Goal: Information Seeking & Learning: Learn about a topic

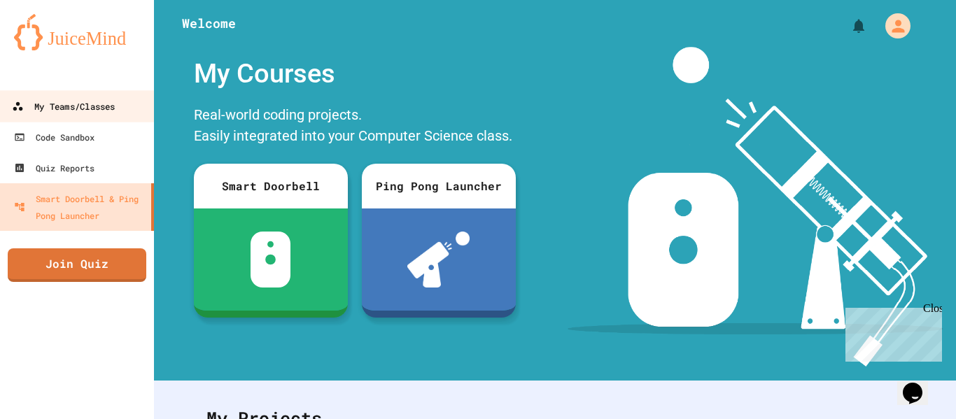
click at [54, 100] on div "My Teams/Classes" at bounding box center [63, 107] width 103 height 18
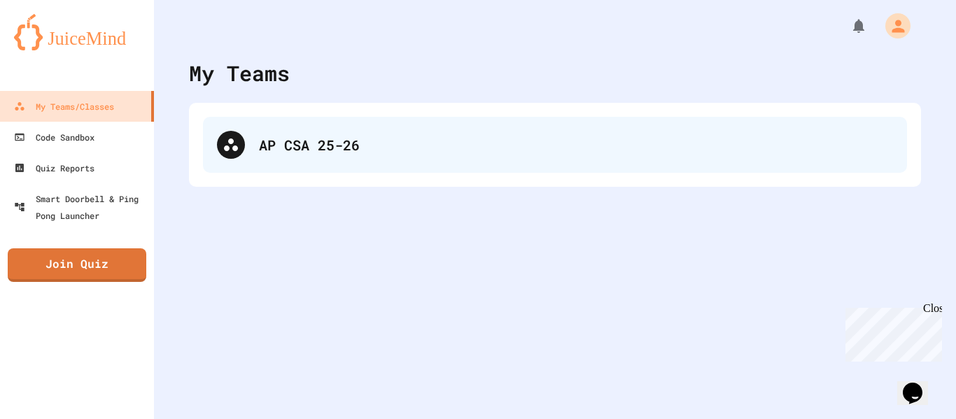
click at [270, 155] on div "AP CSA 25-26" at bounding box center [555, 145] width 704 height 56
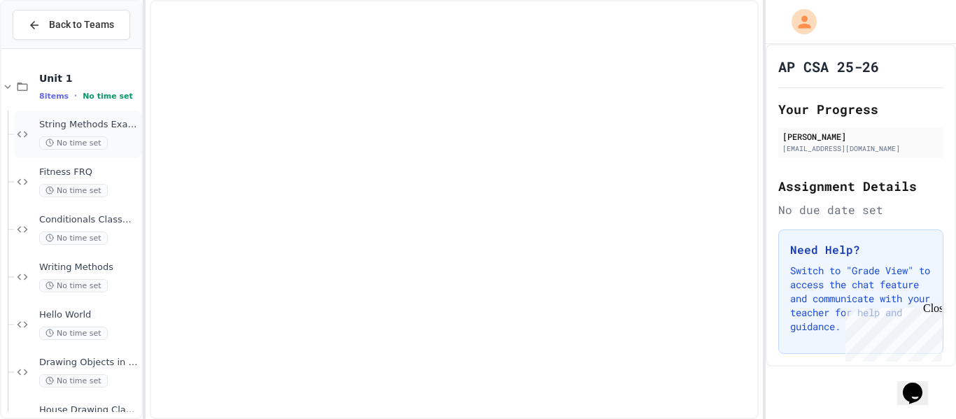
scroll to position [88, 0]
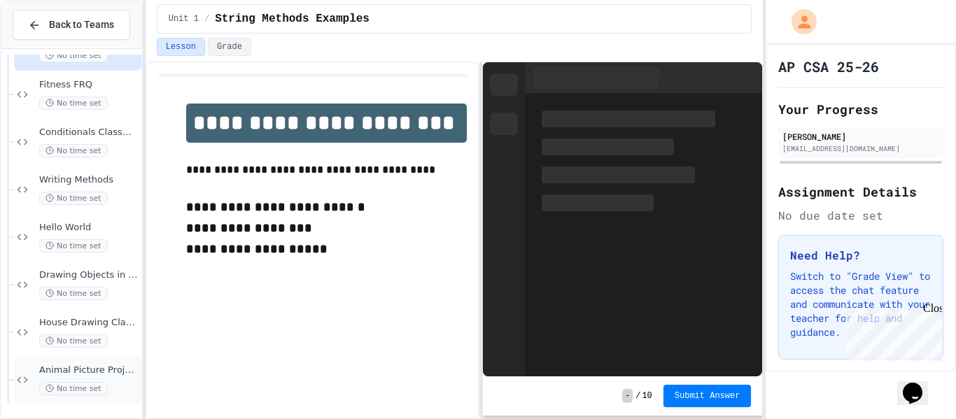
click at [110, 372] on span "Animal Picture Project" at bounding box center [88, 371] width 99 height 12
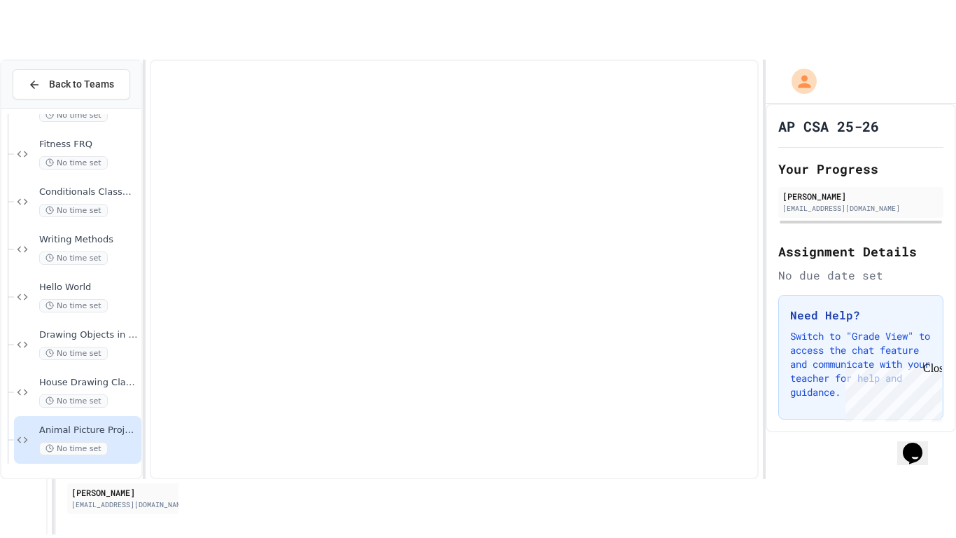
scroll to position [71, 0]
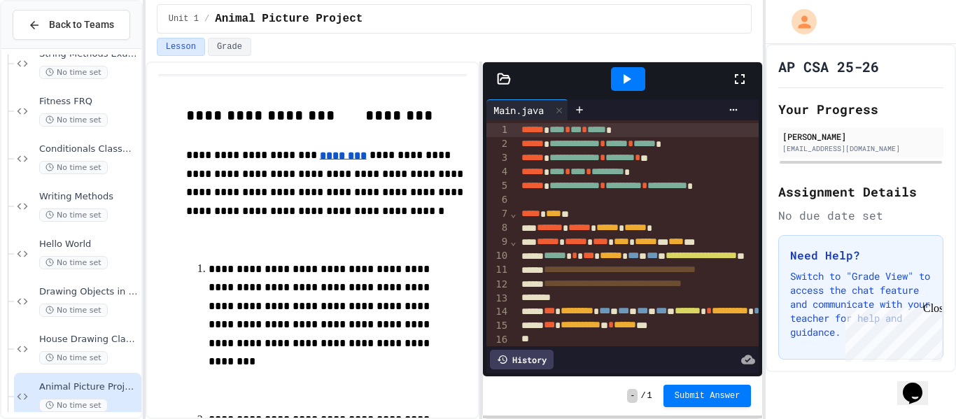
click at [745, 81] on icon at bounding box center [740, 79] width 17 height 17
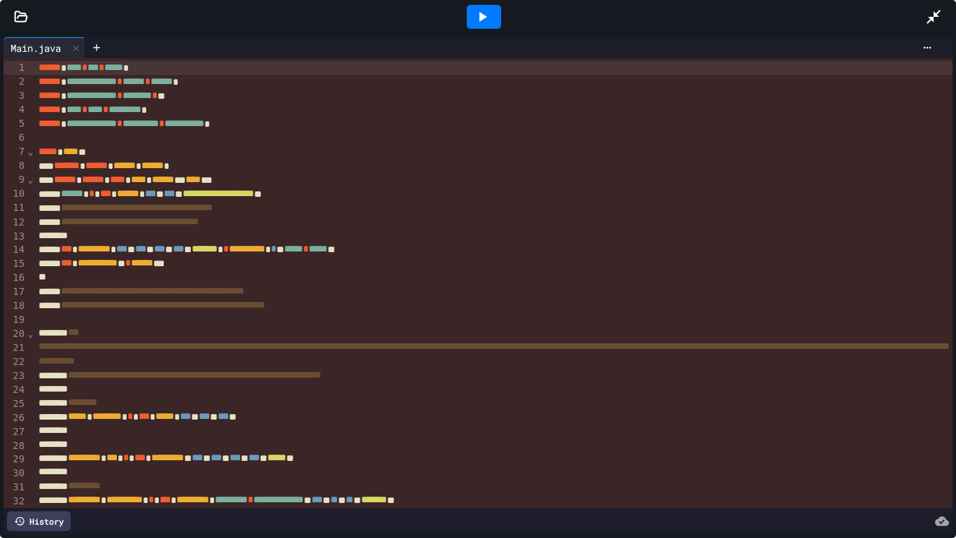
click at [483, 16] on icon at bounding box center [484, 17] width 8 height 10
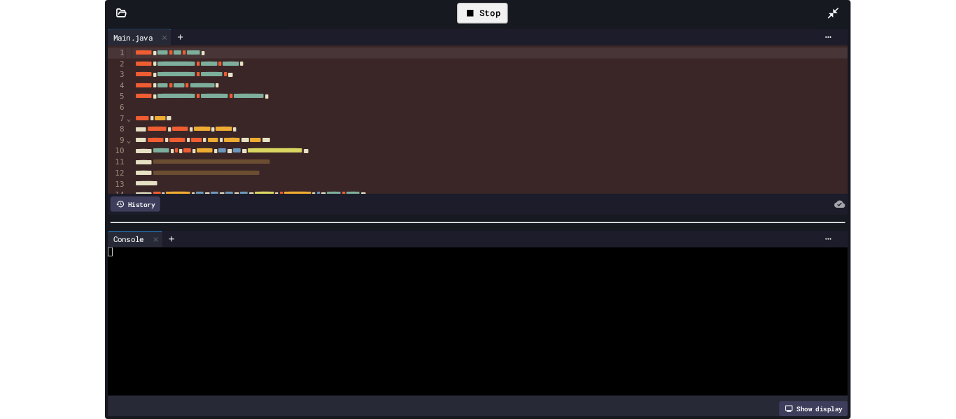
scroll to position [0, 0]
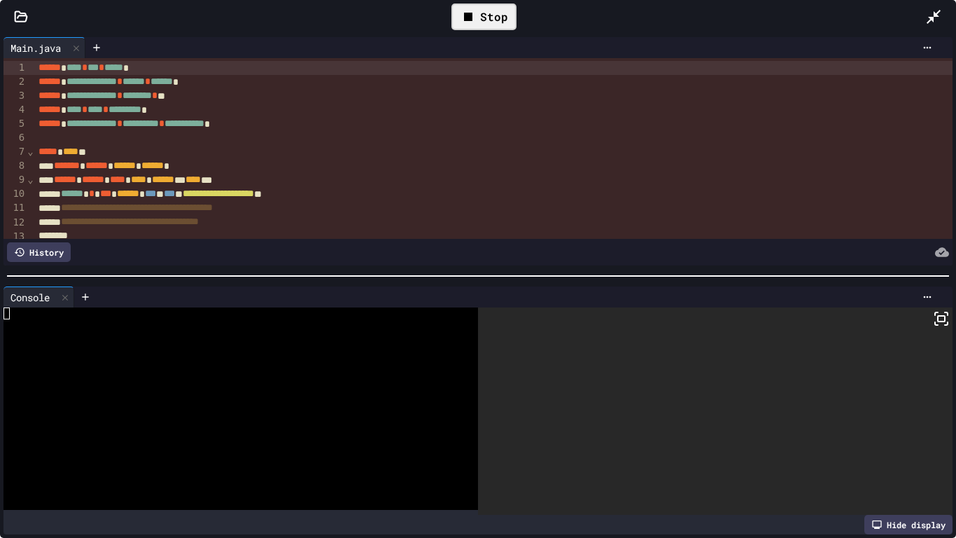
click at [491, 277] on div at bounding box center [478, 276] width 956 height 14
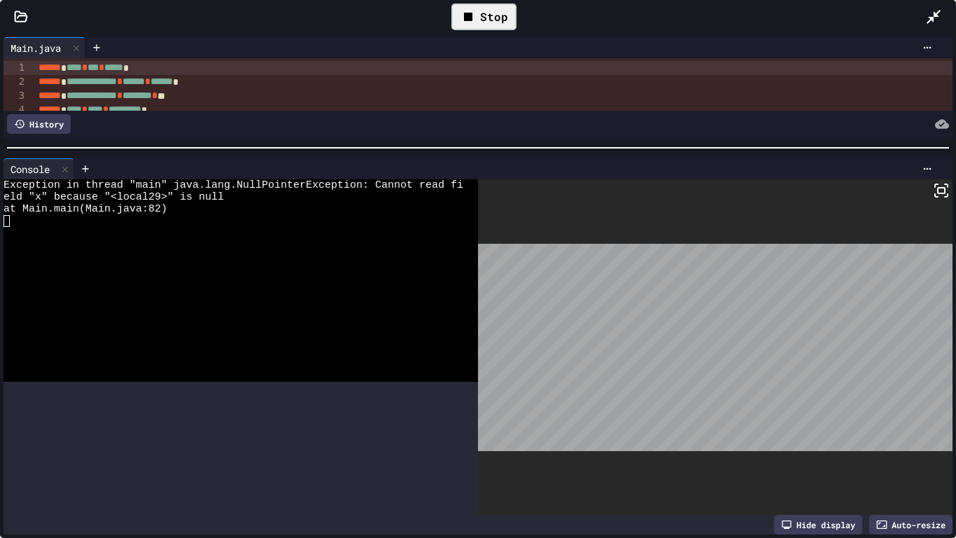
click at [701, 141] on div at bounding box center [478, 148] width 956 height 14
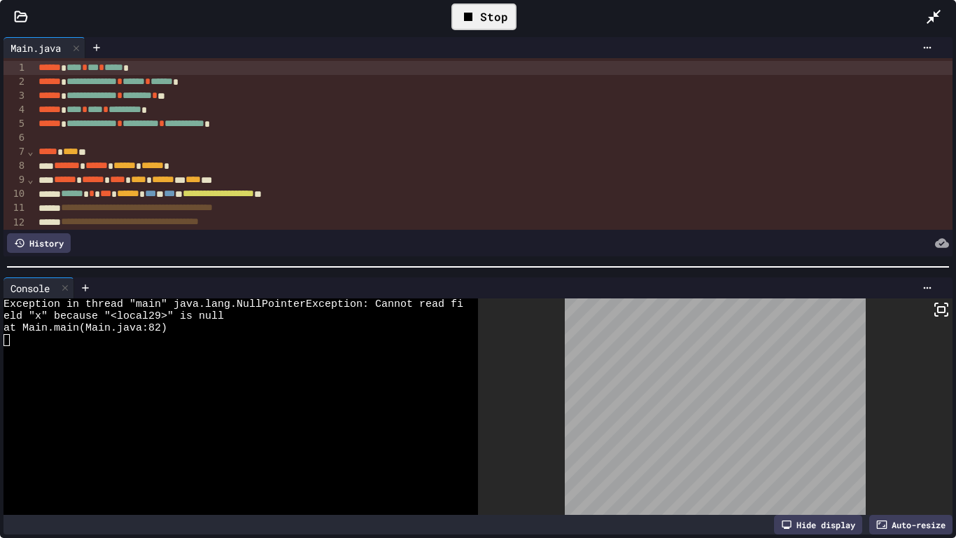
click at [672, 269] on div at bounding box center [478, 267] width 956 height 14
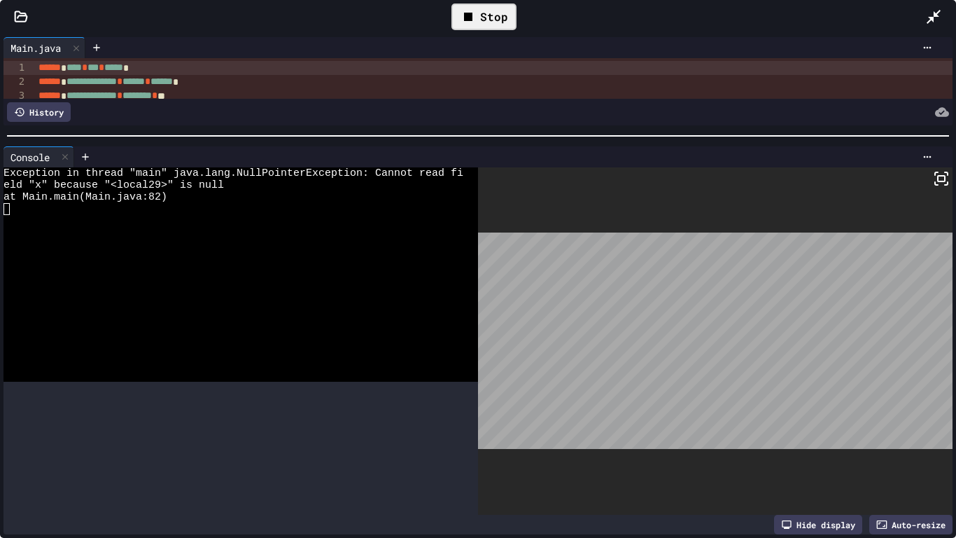
click at [685, 124] on div "**********" at bounding box center [478, 286] width 956 height 504
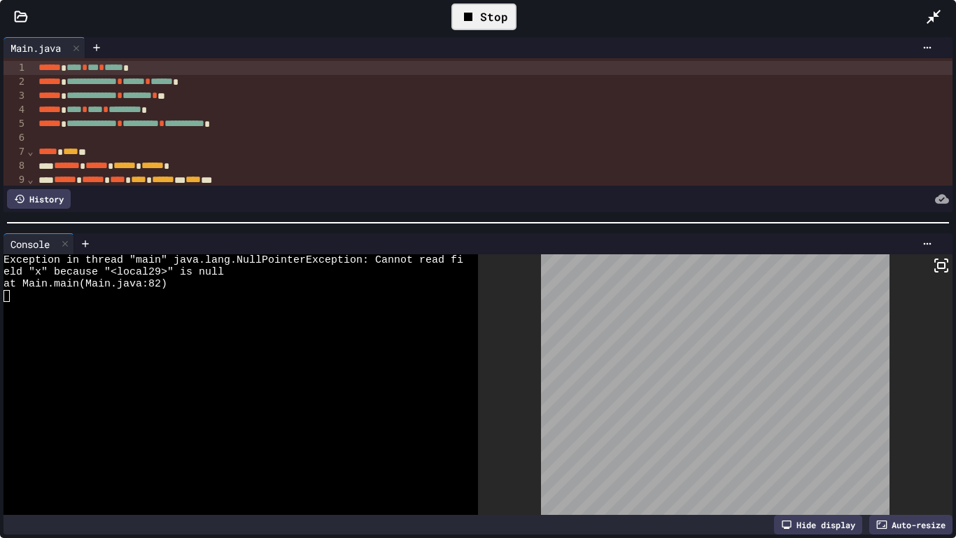
click at [762, 225] on div at bounding box center [478, 223] width 956 height 14
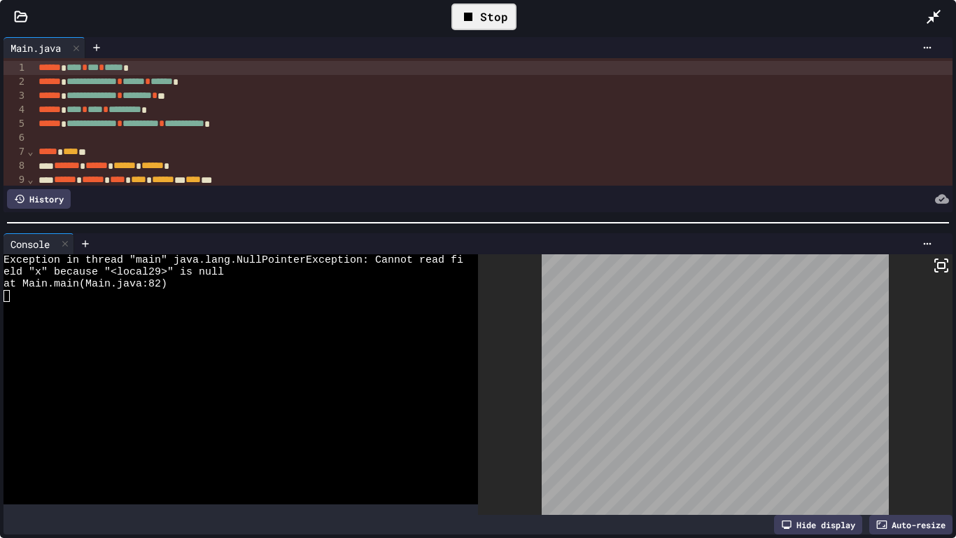
click at [937, 269] on icon at bounding box center [941, 265] width 17 height 17
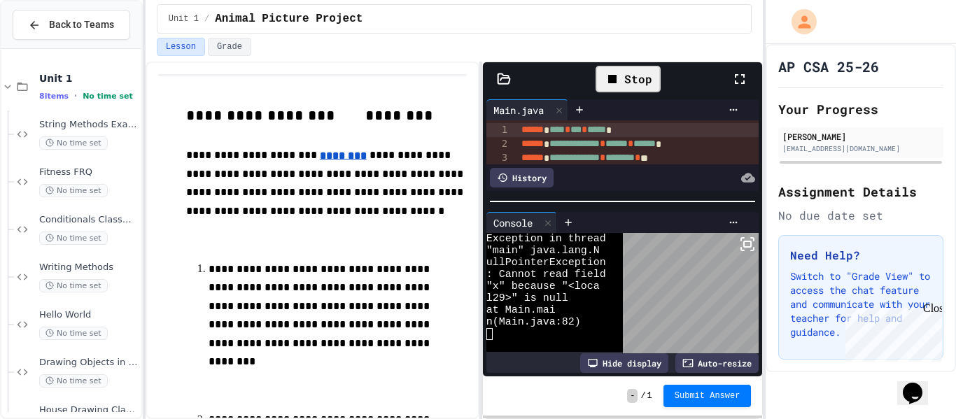
click at [746, 76] on icon at bounding box center [740, 79] width 17 height 17
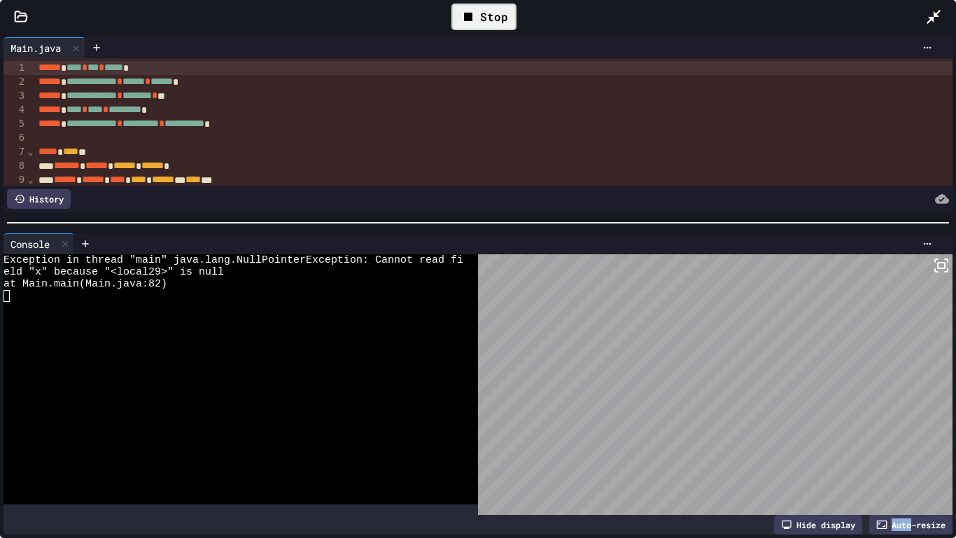
click at [772, 172] on div "******* ****** ****** ****** *" at bounding box center [765, 166] width 1462 height 14
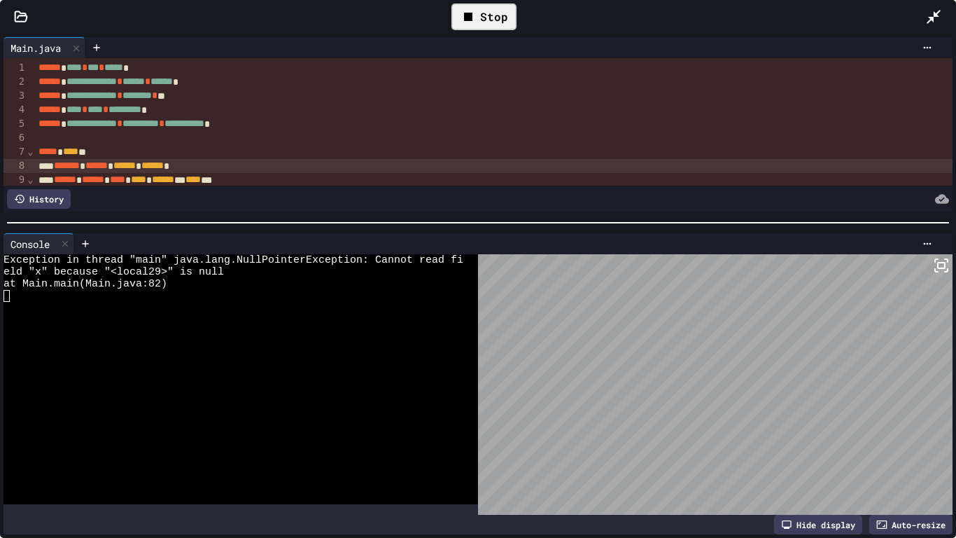
click at [913, 419] on div "Auto-resize" at bounding box center [910, 525] width 83 height 20
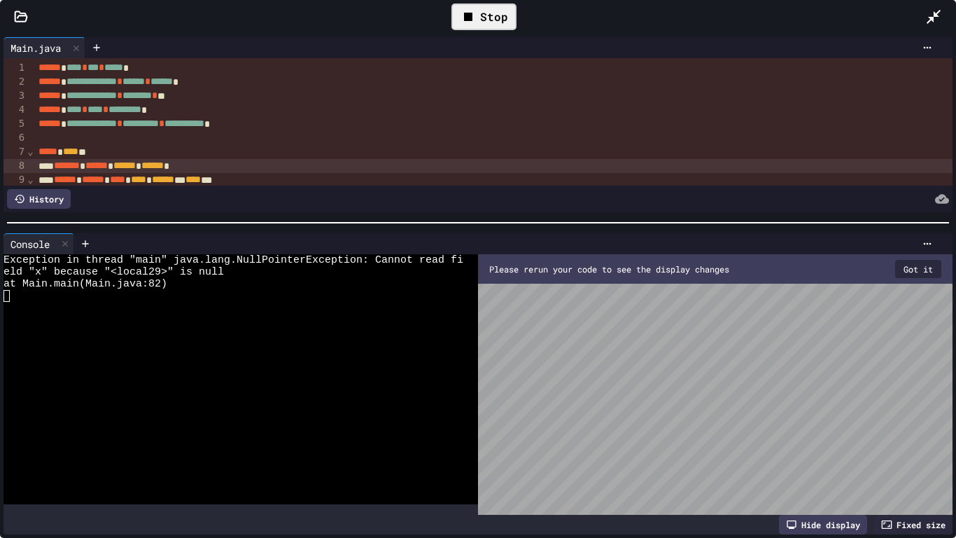
click at [914, 419] on div "Fixed size" at bounding box center [913, 525] width 78 height 20
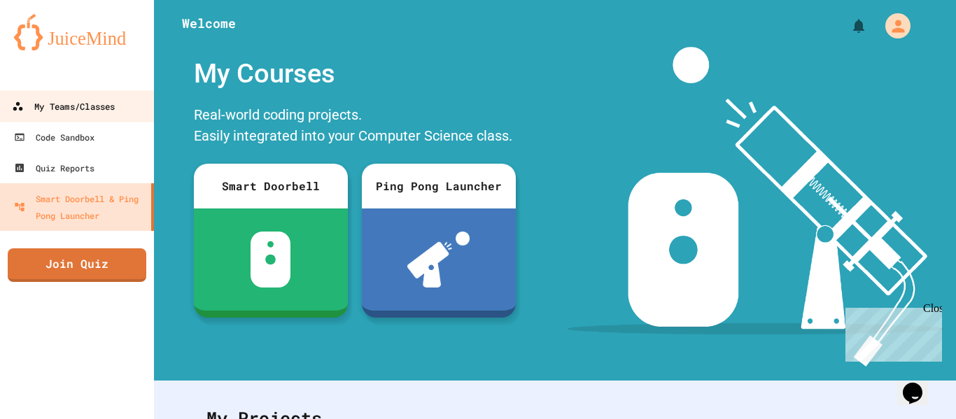
click at [114, 110] on div "My Teams/Classes" at bounding box center [63, 107] width 103 height 18
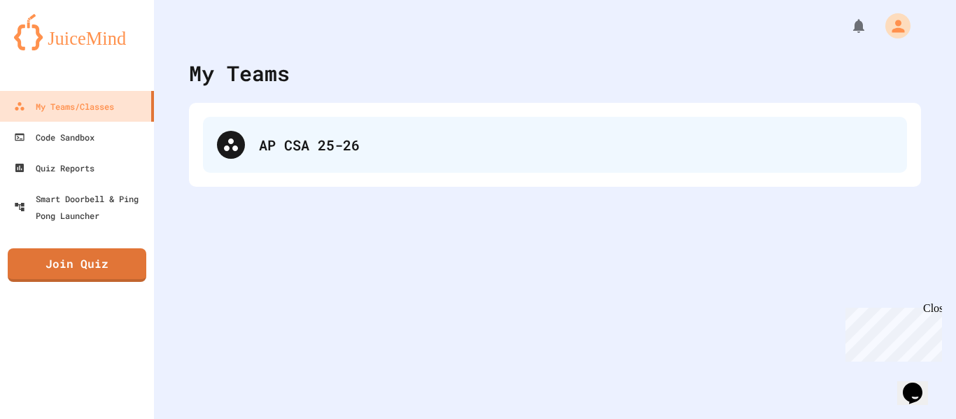
click at [257, 147] on div "AP CSA 25-26" at bounding box center [555, 145] width 704 height 56
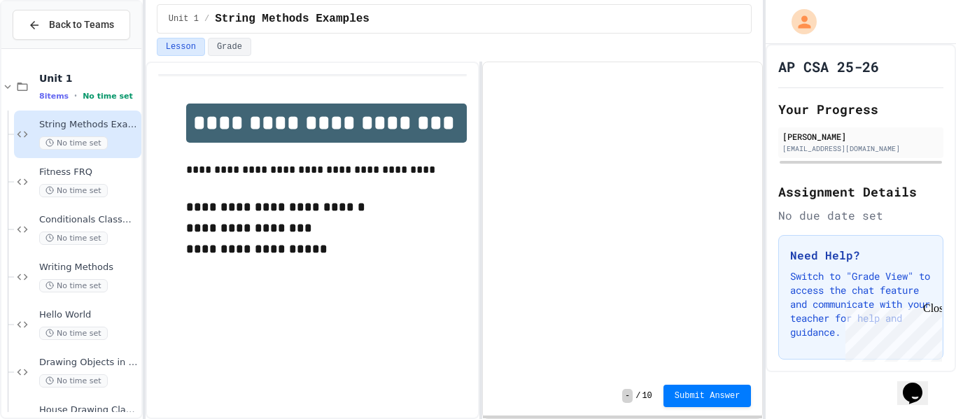
scroll to position [88, 0]
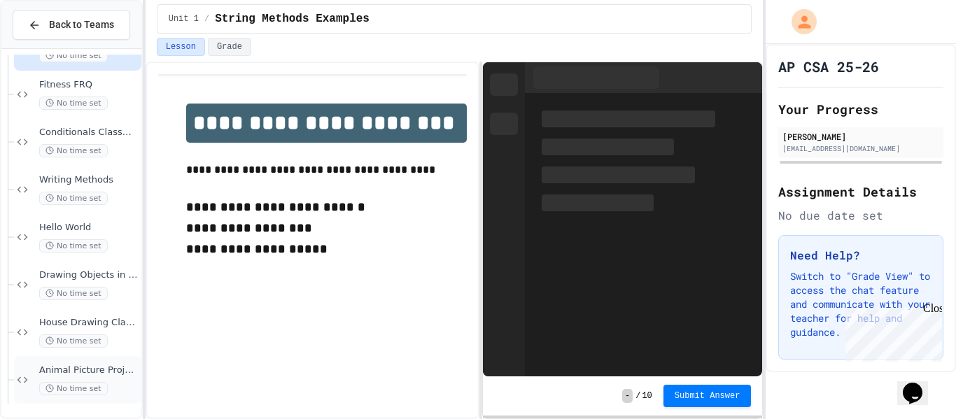
click at [111, 379] on div "Animal Picture Project No time set" at bounding box center [88, 380] width 99 height 31
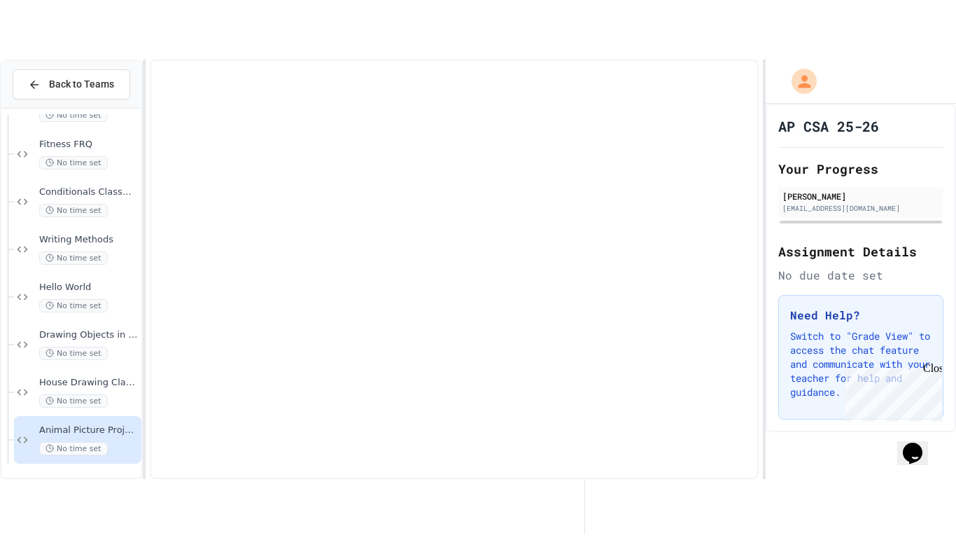
scroll to position [71, 0]
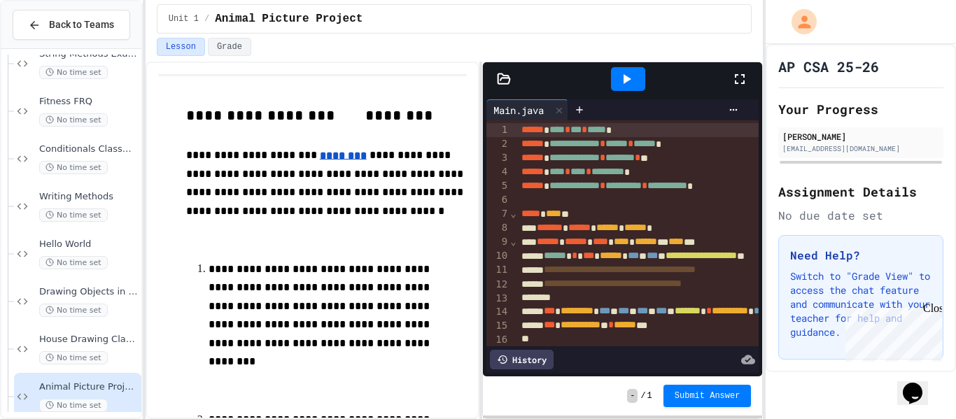
click at [734, 79] on icon at bounding box center [740, 79] width 17 height 17
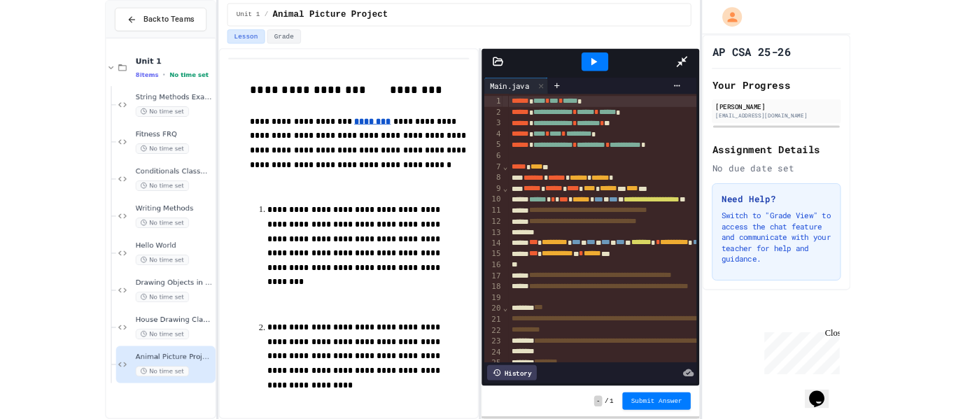
scroll to position [0, 0]
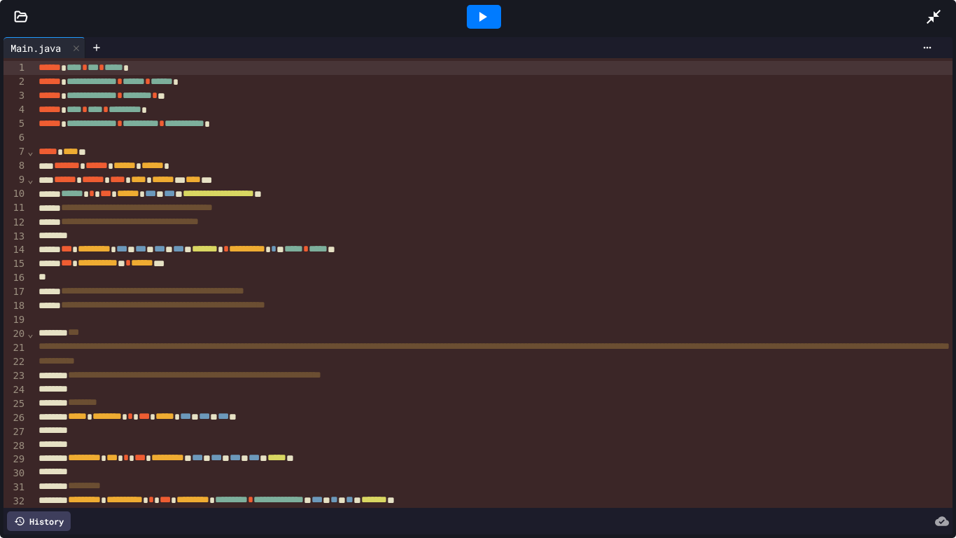
click at [486, 13] on icon at bounding box center [482, 16] width 17 height 17
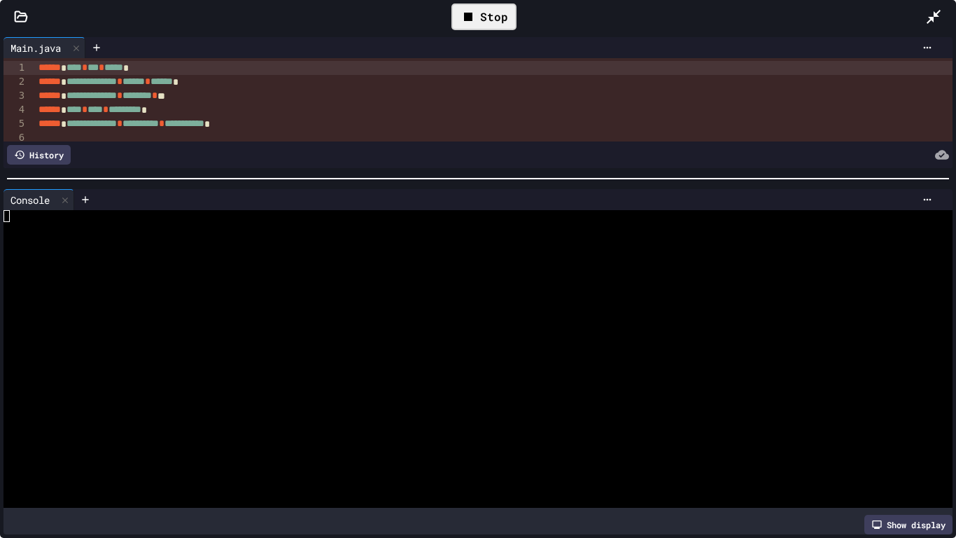
click at [521, 176] on div at bounding box center [478, 179] width 956 height 14
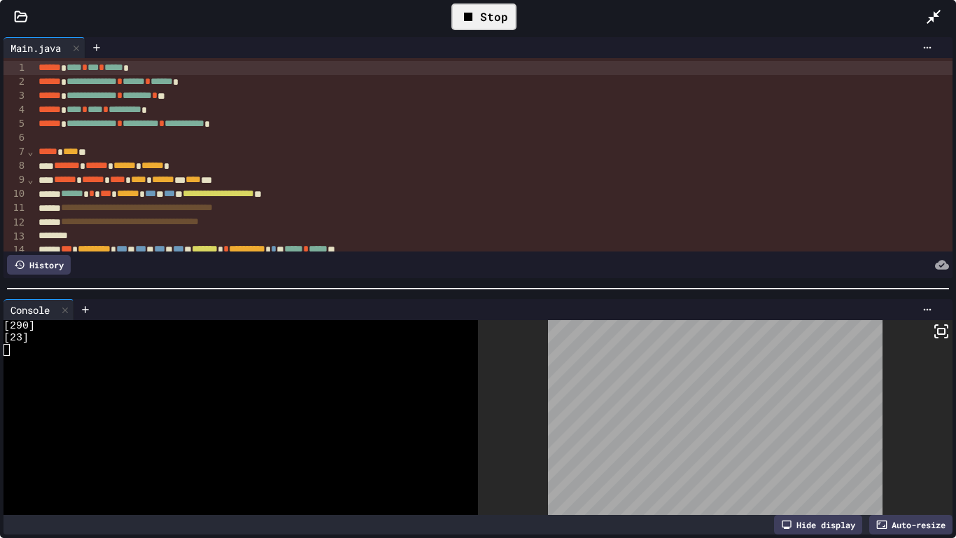
click at [687, 291] on div at bounding box center [478, 288] width 956 height 14
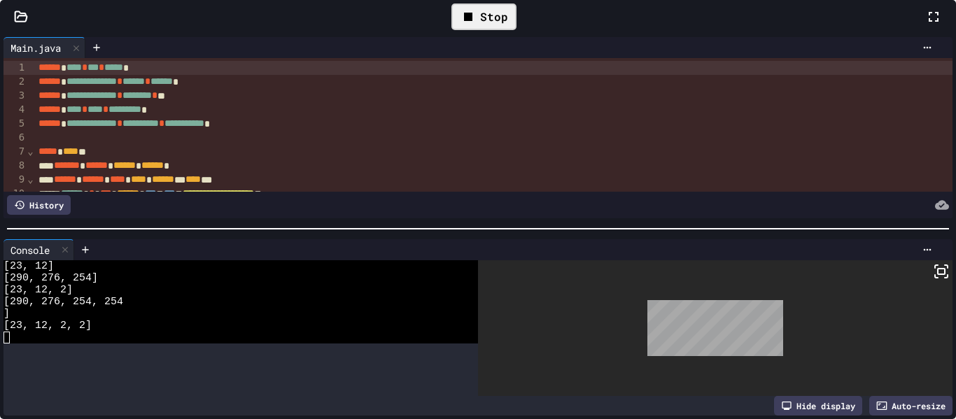
scroll to position [36, 0]
